Goal: Navigation & Orientation: Go to known website

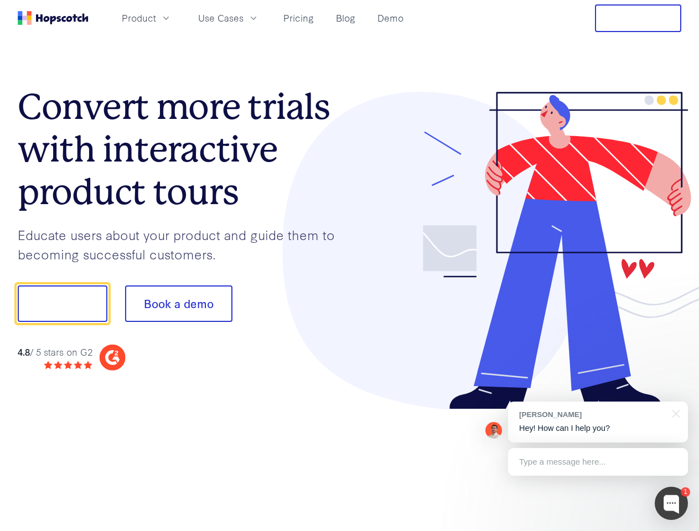
click at [350, 266] on div at bounding box center [516, 251] width 332 height 318
click at [156, 18] on span "Product" at bounding box center [139, 18] width 34 height 14
click at [244, 18] on span "Use Cases" at bounding box center [220, 18] width 45 height 14
click at [638, 18] on button "Free Trial" at bounding box center [638, 18] width 86 height 28
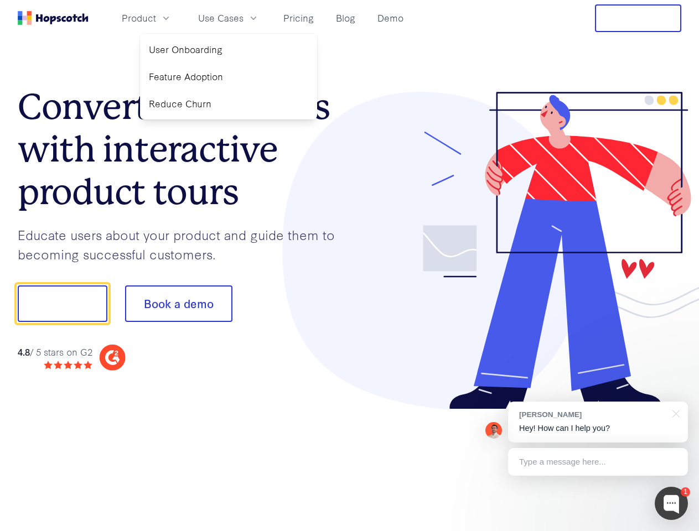
click at [62, 304] on button "Show me!" at bounding box center [63, 304] width 90 height 37
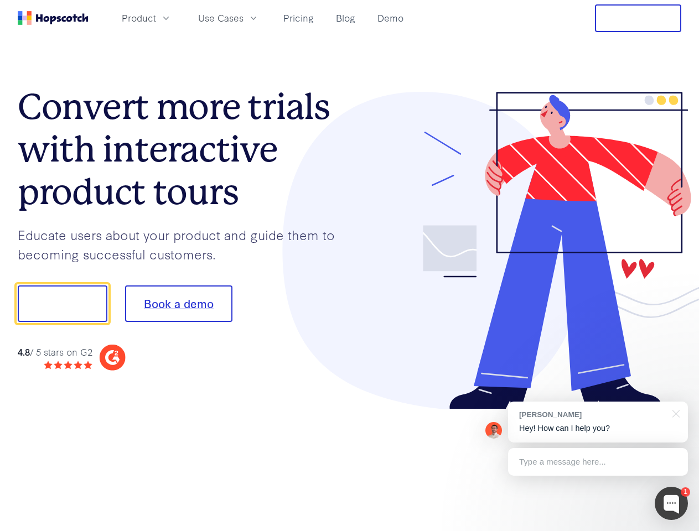
click at [178, 304] on button "Book a demo" at bounding box center [178, 304] width 107 height 37
click at [671, 504] on div at bounding box center [671, 503] width 33 height 33
click at [598, 422] on div "[PERSON_NAME] Hey! How can I help you?" at bounding box center [598, 422] width 180 height 41
click at [674, 413] on div at bounding box center [584, 302] width 208 height 369
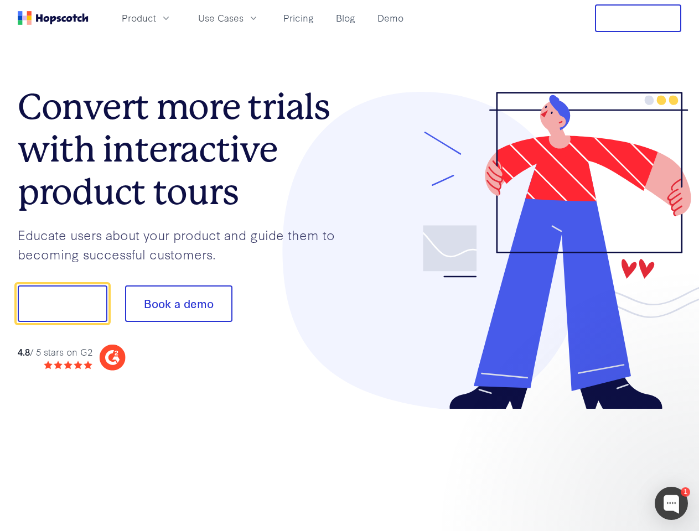
click at [598, 462] on div at bounding box center [584, 376] width 208 height 221
